Goal: Find specific page/section: Find specific page/section

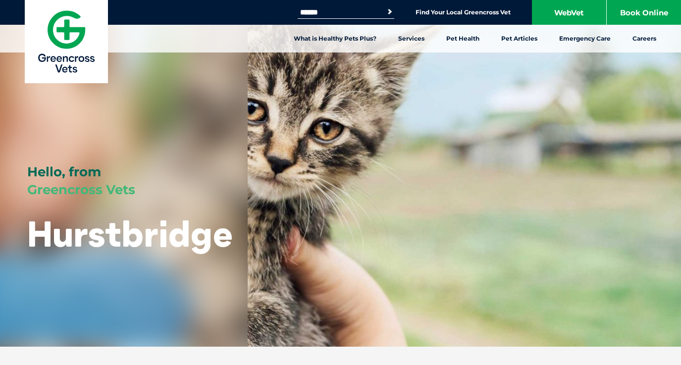
click at [362, 9] on input "Search for:" at bounding box center [340, 12] width 84 height 8
type input "**********"
click at [388, 12] on button "Search" at bounding box center [390, 12] width 10 height 10
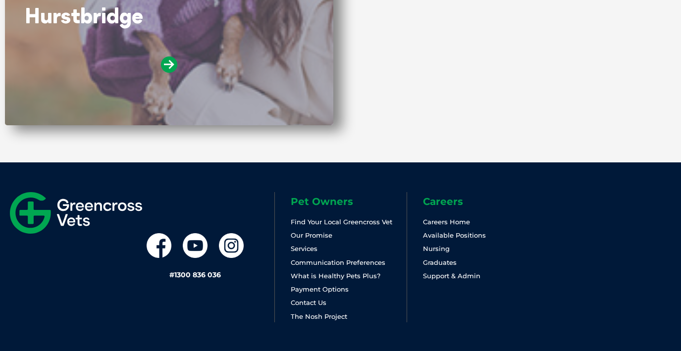
scroll to position [364, 0]
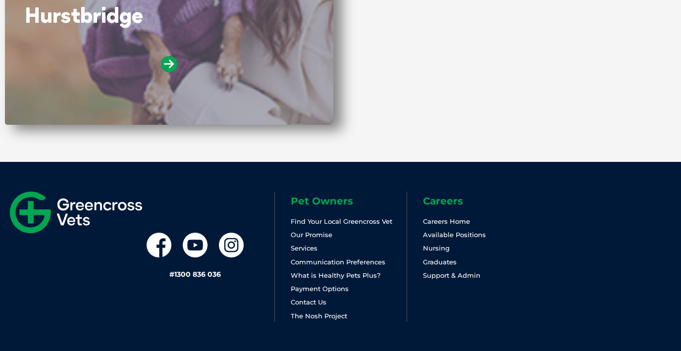
click at [204, 95] on div at bounding box center [169, 79] width 289 height 47
click at [166, 67] on icon at bounding box center [169, 64] width 16 height 16
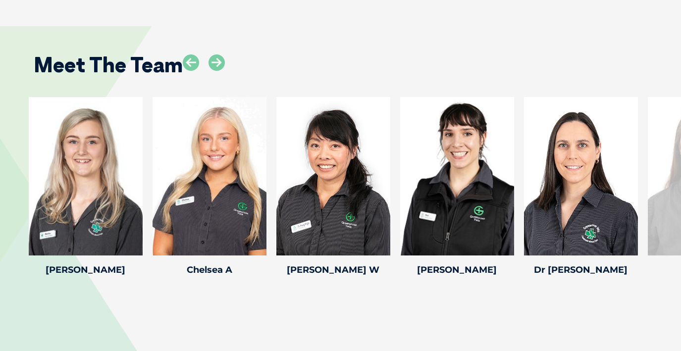
scroll to position [1275, 0]
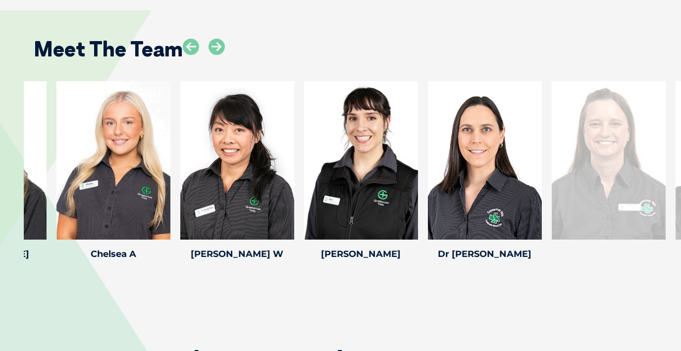
drag, startPoint x: 661, startPoint y: 146, endPoint x: 468, endPoint y: 151, distance: 192.7
click at [552, 152] on div at bounding box center [609, 160] width 114 height 158
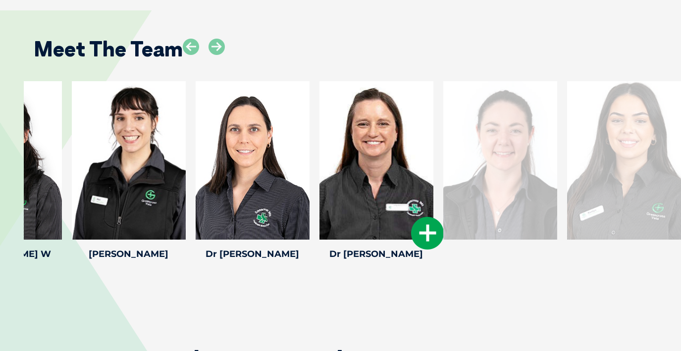
drag, startPoint x: 600, startPoint y: 162, endPoint x: 393, endPoint y: 161, distance: 207.0
click at [393, 161] on div at bounding box center [376, 160] width 114 height 158
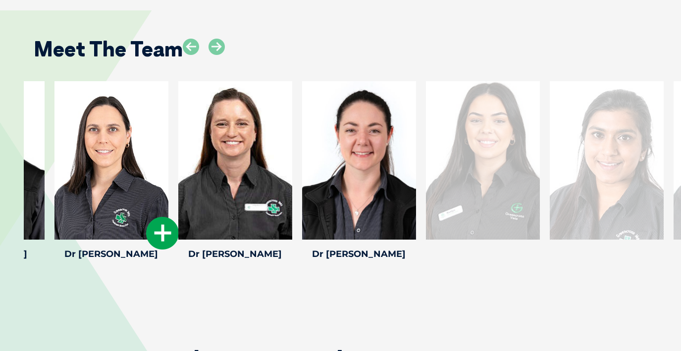
drag, startPoint x: 393, startPoint y: 161, endPoint x: 167, endPoint y: 176, distance: 225.8
click at [167, 177] on div "Dr [PERSON_NAME] Dr [PERSON_NAME] Veterinarian [PERSON_NAME] graduated from the…" at bounding box center [112, 172] width 124 height 182
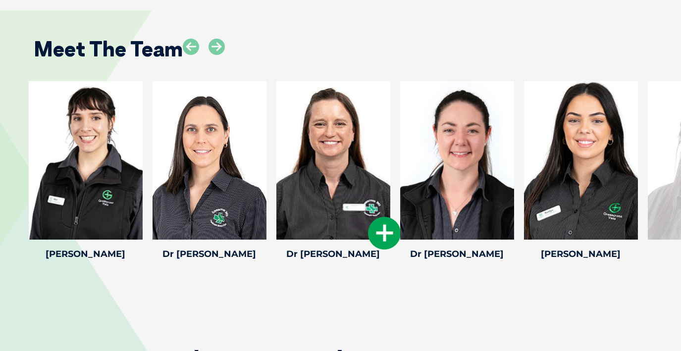
click at [327, 173] on div at bounding box center [333, 160] width 114 height 158
click at [316, 250] on h4 "Dr [PERSON_NAME]" at bounding box center [333, 254] width 114 height 9
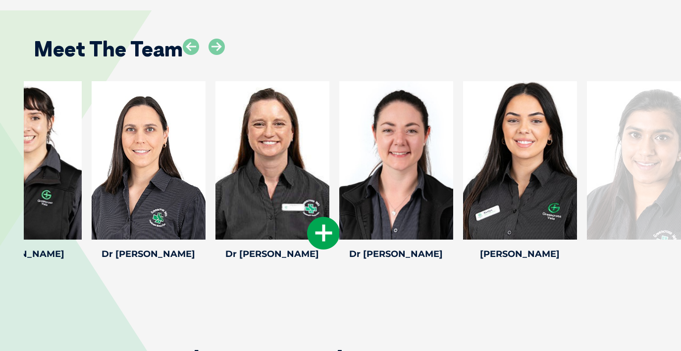
drag, startPoint x: 365, startPoint y: 251, endPoint x: 305, endPoint y: 247, distance: 60.5
click at [305, 250] on h4 "Dr [PERSON_NAME]" at bounding box center [272, 254] width 114 height 9
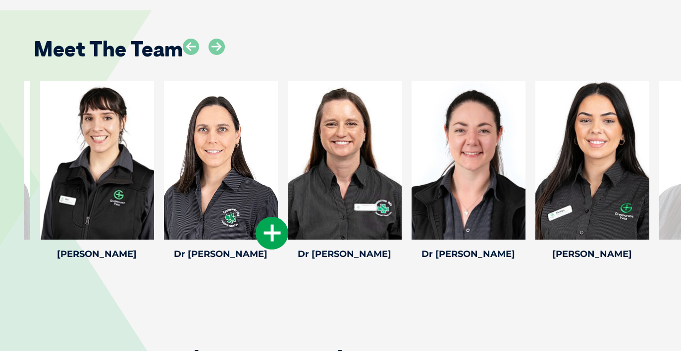
drag, startPoint x: 167, startPoint y: 160, endPoint x: 378, endPoint y: 162, distance: 210.5
click at [278, 162] on div at bounding box center [221, 160] width 114 height 158
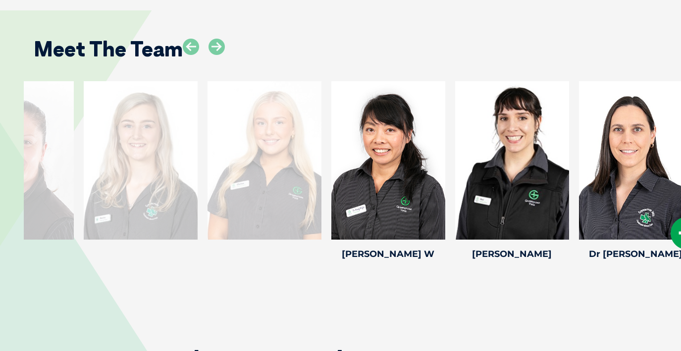
drag, startPoint x: 378, startPoint y: 162, endPoint x: 680, endPoint y: 105, distance: 308.0
click at [680, 105] on div at bounding box center [636, 160] width 114 height 158
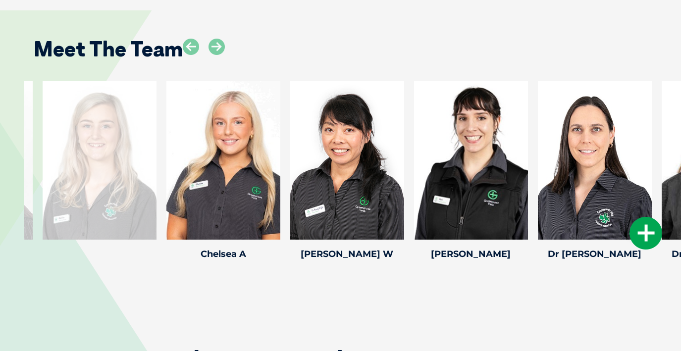
drag, startPoint x: 475, startPoint y: 119, endPoint x: 578, endPoint y: 92, distance: 106.7
click at [589, 92] on div at bounding box center [595, 160] width 114 height 158
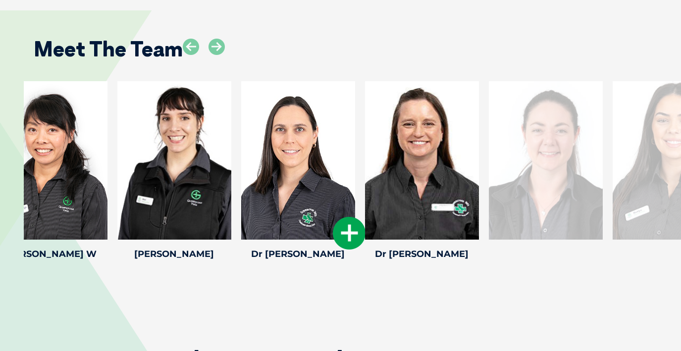
drag, startPoint x: 526, startPoint y: 145, endPoint x: 291, endPoint y: 154, distance: 235.4
click at [365, 154] on div at bounding box center [422, 160] width 114 height 158
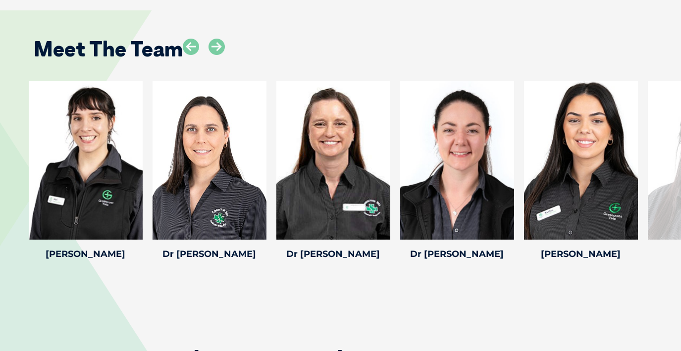
drag, startPoint x: 570, startPoint y: 150, endPoint x: -3, endPoint y: 144, distance: 573.0
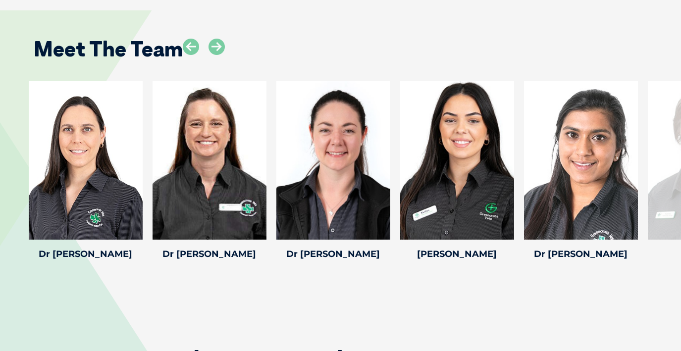
drag, startPoint x: 460, startPoint y: 127, endPoint x: -23, endPoint y: 112, distance: 483.0
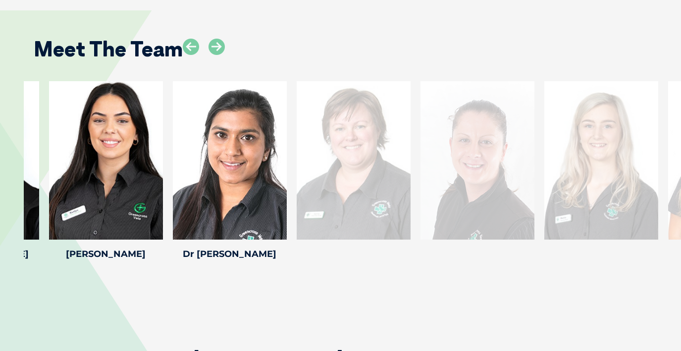
drag, startPoint x: 639, startPoint y: 131, endPoint x: 192, endPoint y: 176, distance: 449.5
click at [292, 176] on div "[PERSON_NAME] [PERSON_NAME] [PERSON_NAME] has been a member of Greencross Vets …" at bounding box center [354, 172] width 124 height 182
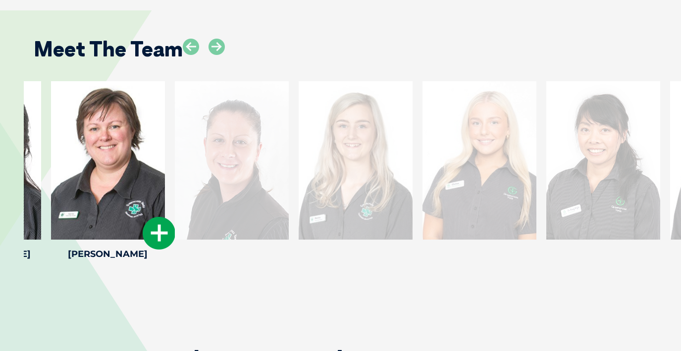
drag, startPoint x: 543, startPoint y: 172, endPoint x: 66, endPoint y: 182, distance: 477.0
click at [66, 182] on div at bounding box center [108, 160] width 114 height 158
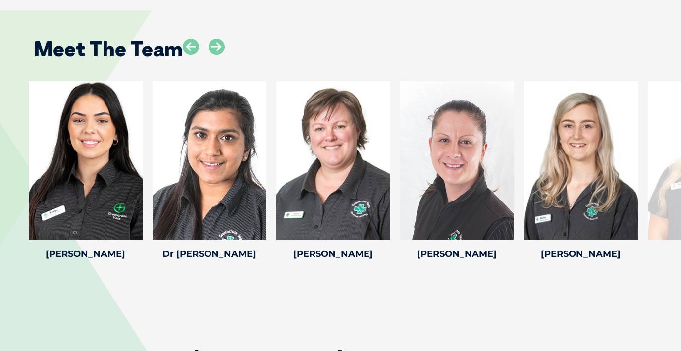
drag, startPoint x: 585, startPoint y: 156, endPoint x: -3, endPoint y: 175, distance: 588.6
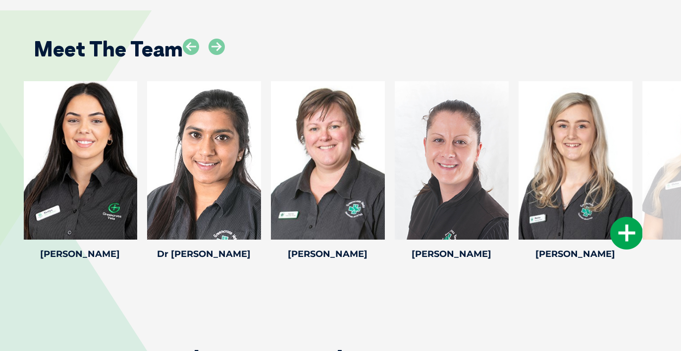
drag, startPoint x: 583, startPoint y: 137, endPoint x: 281, endPoint y: 156, distance: 302.6
click at [518, 156] on div at bounding box center [575, 160] width 114 height 158
